Goal: Task Accomplishment & Management: Use online tool/utility

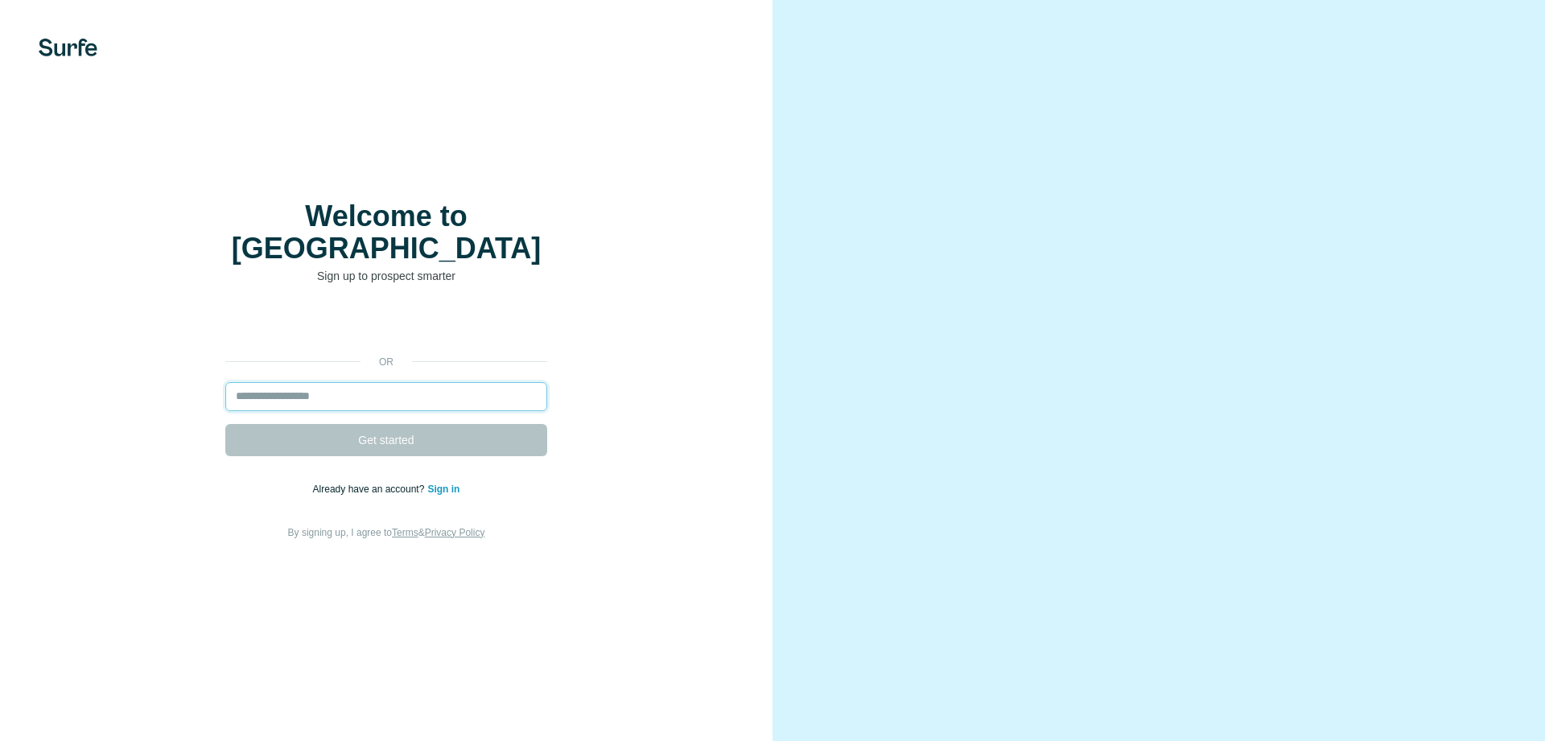
click at [391, 382] on input "email" at bounding box center [386, 396] width 322 height 29
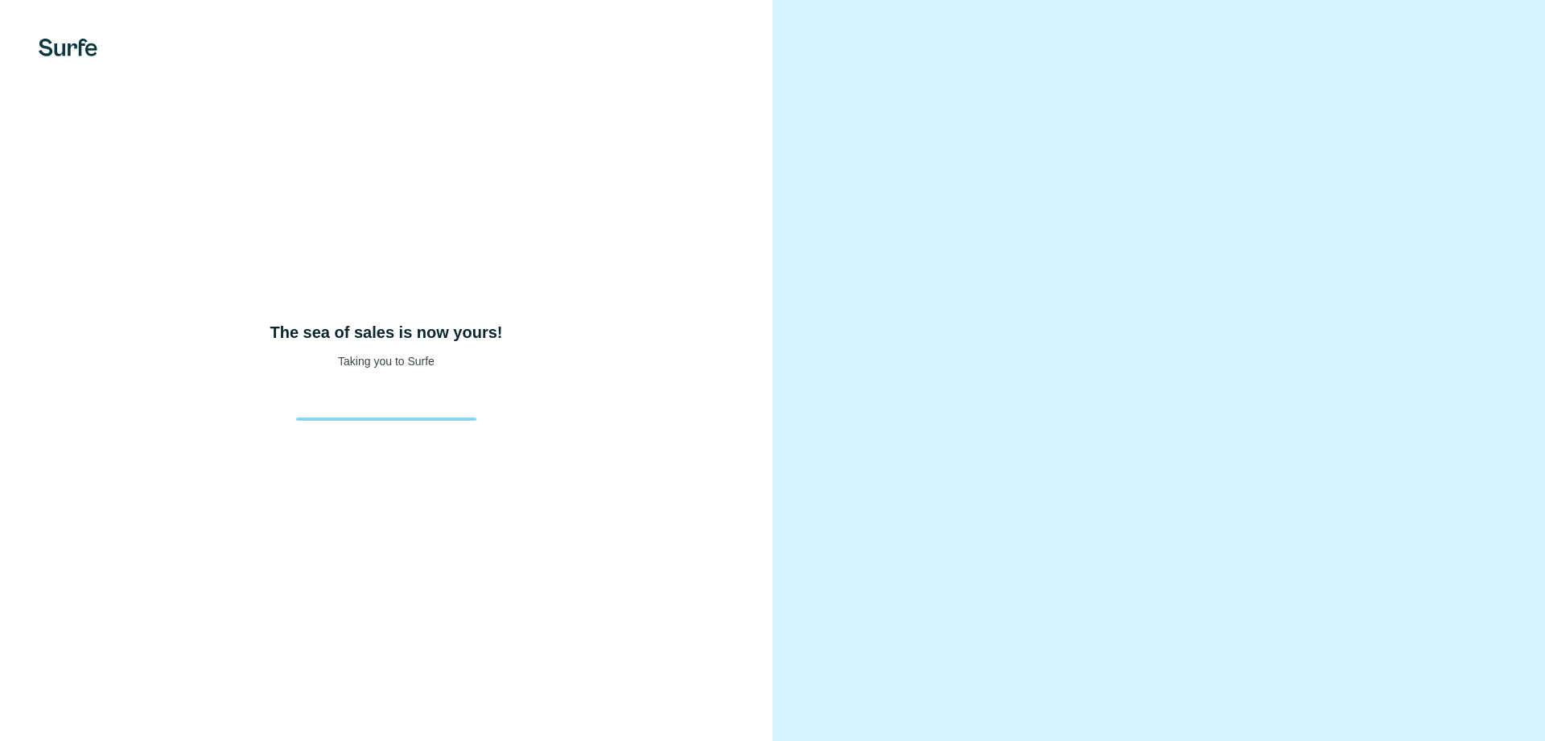
click at [454, 357] on div "The sea of sales is now yours! Taking you to Surfe" at bounding box center [386, 345] width 708 height 48
